Goal: Entertainment & Leisure: Consume media (video, audio)

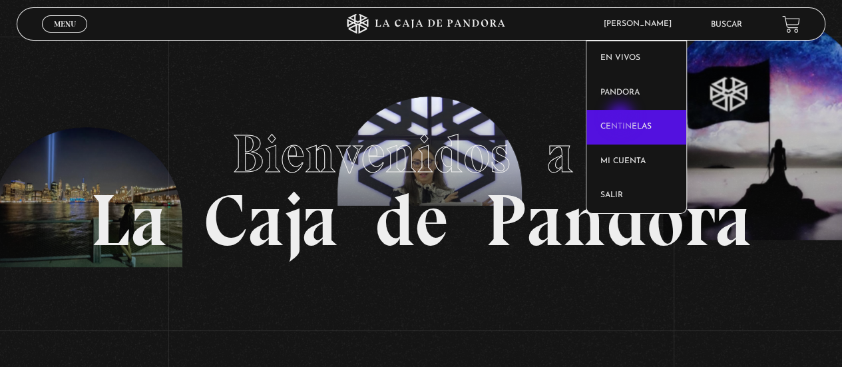
click at [622, 117] on link "Centinelas" at bounding box center [636, 127] width 100 height 35
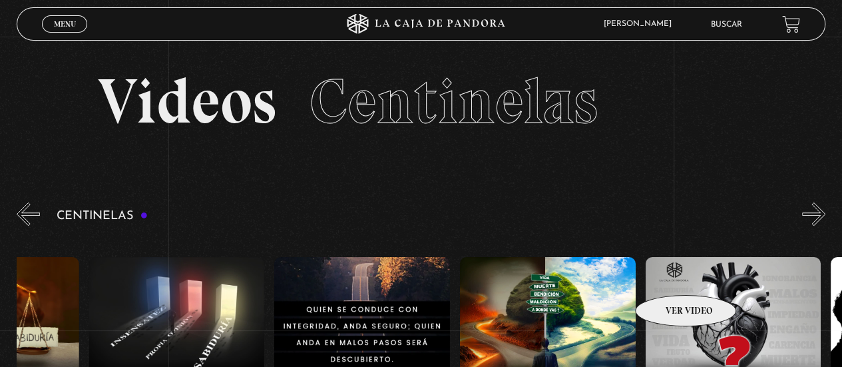
scroll to position [0, 1961]
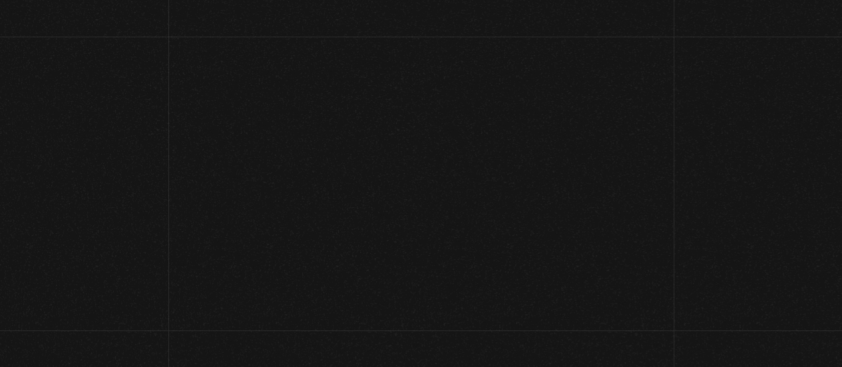
scroll to position [89, 0]
